Goal: Task Accomplishment & Management: Use online tool/utility

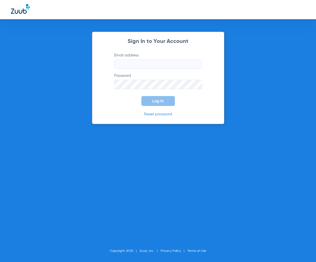
type input "[EMAIL_ADDRESS][DOMAIN_NAME]"
click at [155, 102] on span "Log In" at bounding box center [159, 101] width 12 height 4
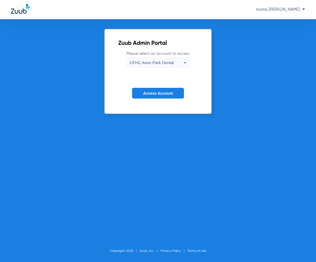
click at [180, 63] on div "CFHC Avon Park Dental" at bounding box center [157, 62] width 54 height 9
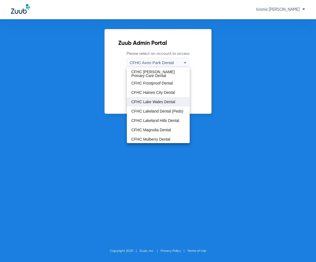
scroll to position [37, 0]
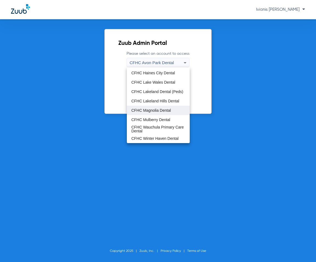
click at [160, 114] on mat-option "CFHC Magnolia Dental" at bounding box center [158, 110] width 63 height 9
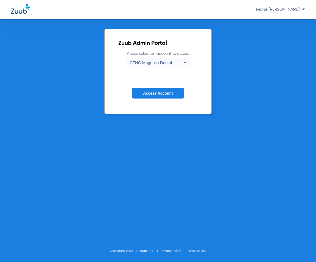
click at [160, 97] on button "Access Account" at bounding box center [158, 93] width 52 height 11
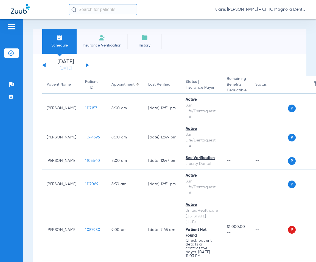
click at [12, 248] on div "Patients Insurance Verification Setup Help Center Settings" at bounding box center [11, 150] width 23 height 262
click at [65, 69] on link "[DATE]" at bounding box center [65, 68] width 33 height 5
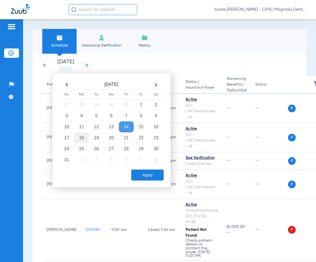
click at [81, 139] on td "18" at bounding box center [81, 137] width 15 height 11
click at [154, 172] on button "Apply" at bounding box center [147, 174] width 32 height 11
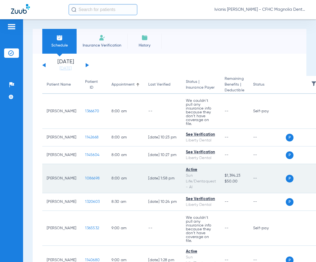
click at [85, 176] on span "1086698" at bounding box center [92, 178] width 15 height 4
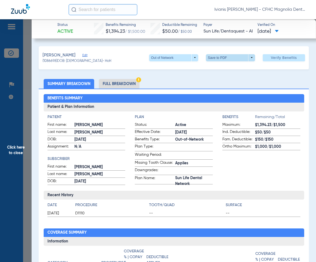
click at [228, 58] on span at bounding box center [230, 57] width 13 height 13
click at [229, 69] on span "Save to PDF" at bounding box center [229, 69] width 22 height 4
drag, startPoint x: 84, startPoint y: 62, endPoint x: 67, endPoint y: 62, distance: 16.8
click at [67, 62] on span "(1086698) DOB: [DEMOGRAPHIC_DATA] - HoH" at bounding box center [77, 61] width 69 height 5
copy span "[DATE]"
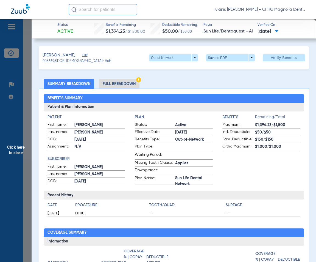
click at [17, 187] on span "Click here to close" at bounding box center [16, 150] width 32 height 262
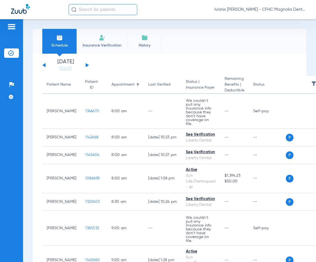
click at [25, 196] on div "Schedule Insurance Verification History Last Appt. Sync Time: [DATE] - 10:52 AM…" at bounding box center [169, 140] width 293 height 242
click at [14, 205] on div "Patients Insurance Verification Setup Help Center Settings" at bounding box center [11, 150] width 23 height 262
click at [108, 43] on span "Insurance Verification" at bounding box center [102, 45] width 43 height 5
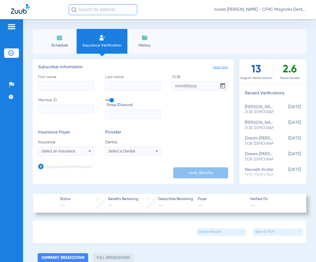
click at [62, 88] on input "First name" at bounding box center [66, 85] width 56 height 9
type input "TORIAN"
type input "TIMMIONS"
type input "05/24/2017"
paste input "9558753700"
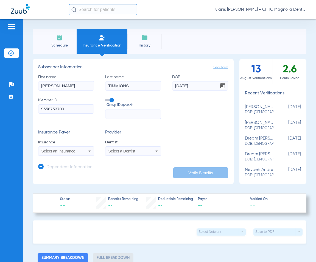
type input "9558753700"
click at [71, 150] on span "Select an Insurance" at bounding box center [59, 151] width 34 height 4
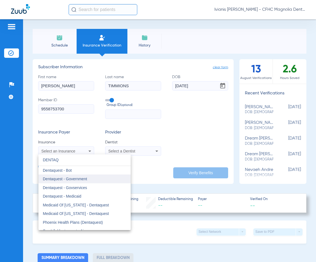
type input "DENTAQ"
click at [73, 179] on span "Dentaquest - Government" at bounding box center [65, 178] width 44 height 4
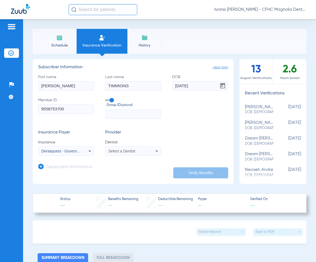
click at [125, 152] on span "Select a Dentist" at bounding box center [122, 151] width 27 height 4
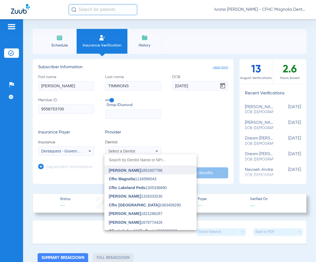
click at [134, 169] on span "Archana Antony" at bounding box center [125, 170] width 32 height 4
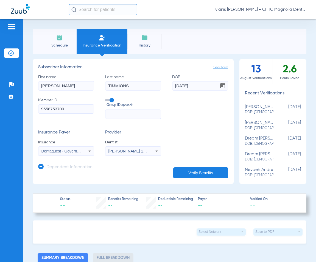
click at [207, 170] on button "Verify Benefits" at bounding box center [200, 172] width 55 height 11
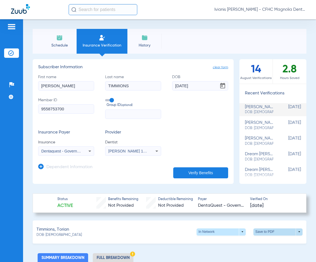
click at [262, 232] on span at bounding box center [278, 231] width 49 height 7
click at [235, 241] on span "Save to PDF" at bounding box center [233, 242] width 22 height 4
drag, startPoint x: 197, startPoint y: 85, endPoint x: 164, endPoint y: 85, distance: 32.2
click at [164, 85] on div "First name TORIAN Last name TIMMIONS DOB 05/24/2017 Member ID 9558753700 Group …" at bounding box center [133, 96] width 190 height 45
drag, startPoint x: 65, startPoint y: 235, endPoint x: 45, endPoint y: 236, distance: 19.8
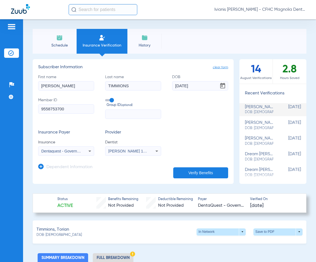
click at [45, 236] on div "DOB: 05/24/2017" at bounding box center [59, 235] width 45 height 5
copy span "05/24/2017"
click at [301, 23] on div "Schedule Insurance Verification History Last Appt. Sync Time: Today - 11:05 AM …" at bounding box center [169, 140] width 293 height 242
